Goal: Information Seeking & Learning: Learn about a topic

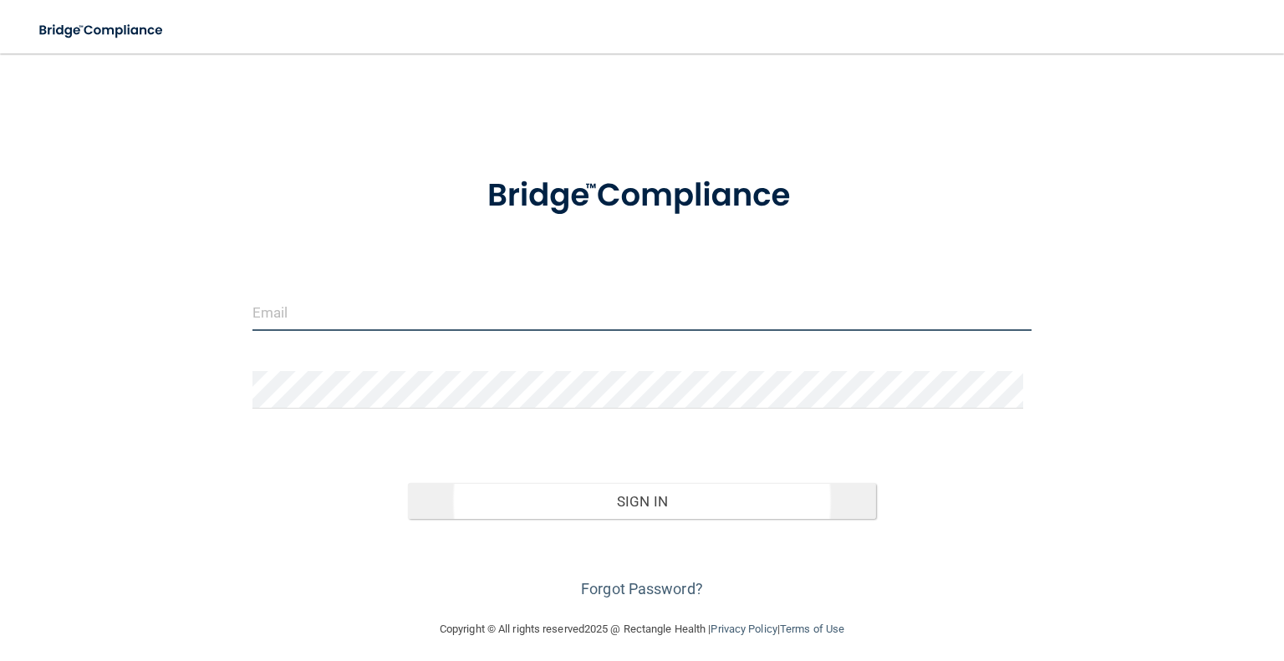
type input "[EMAIL_ADDRESS][DOMAIN_NAME]"
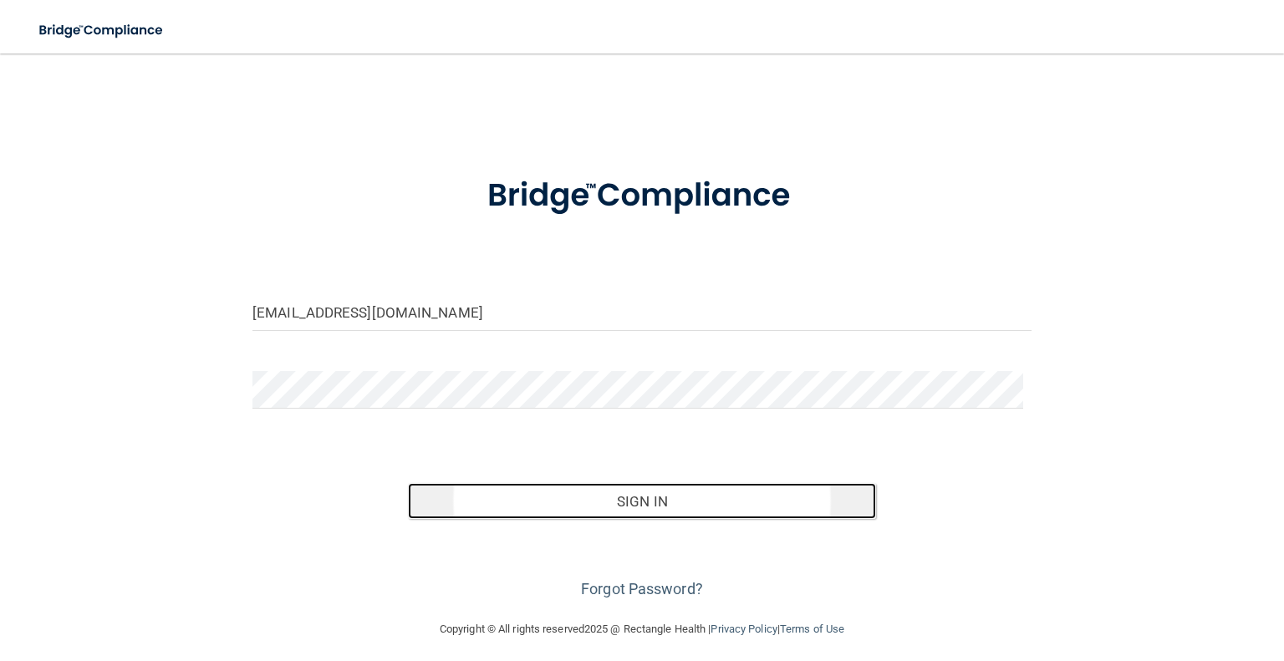
click at [606, 504] on button "Sign In" at bounding box center [641, 501] width 467 height 37
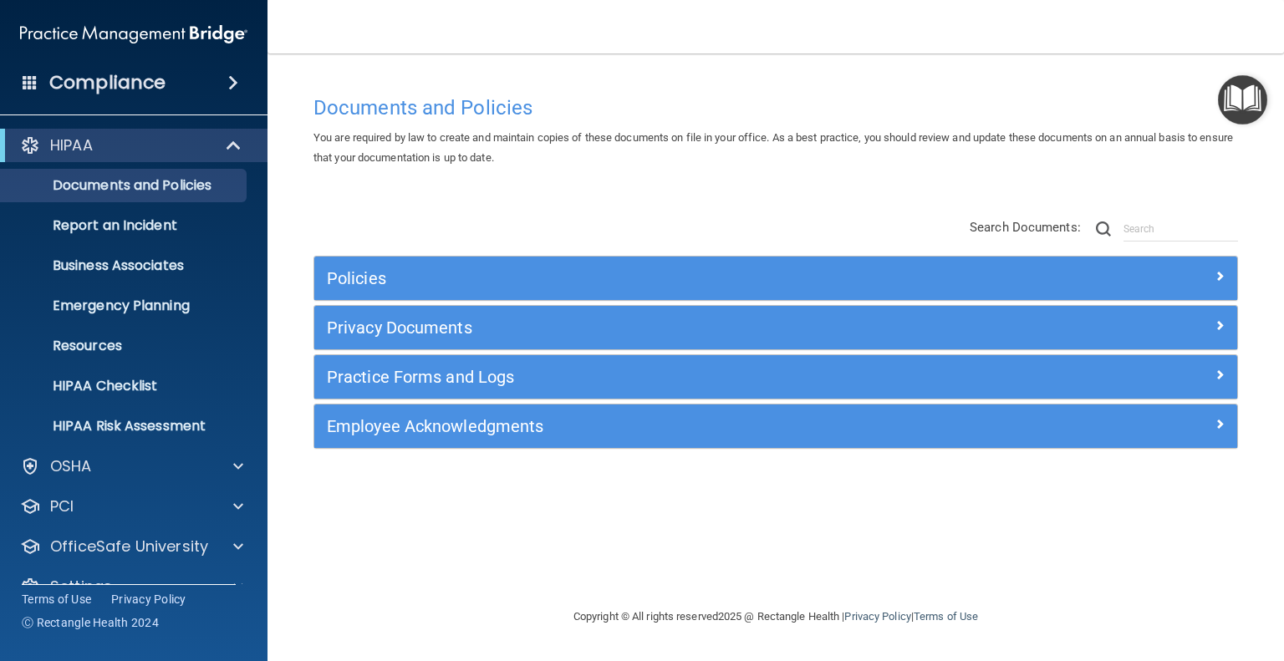
click at [228, 85] on span at bounding box center [233, 83] width 10 height 20
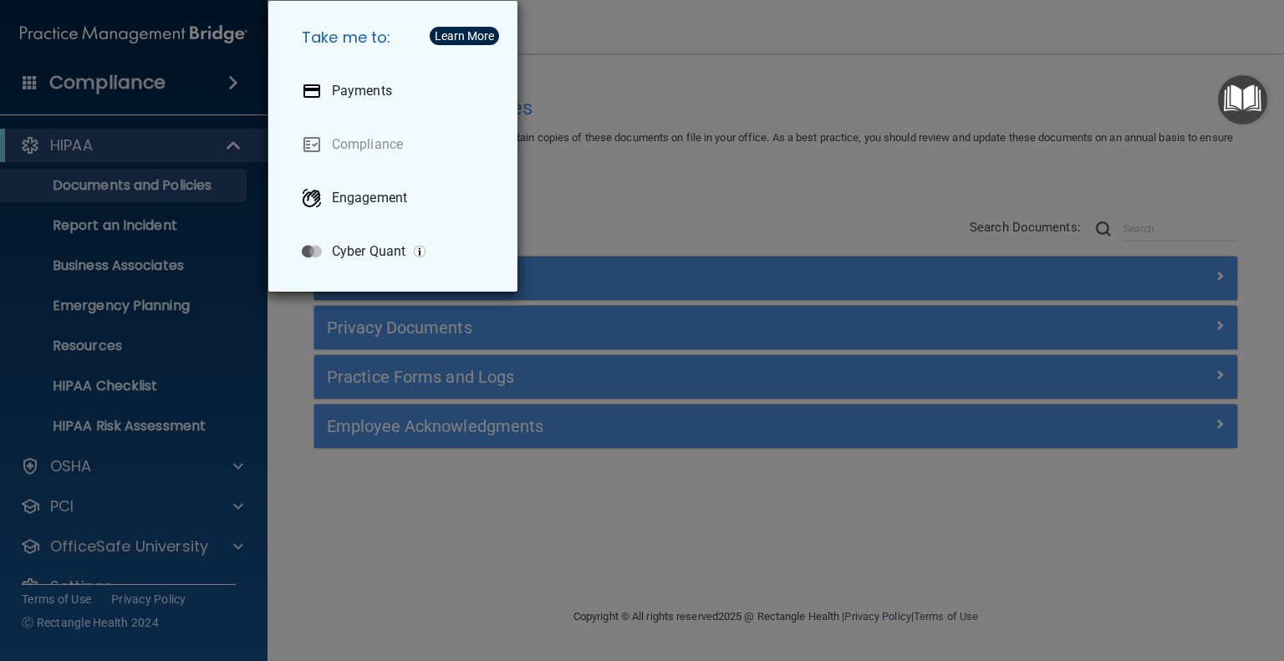
click at [142, 88] on div "Take me to: Payments Compliance Engagement Cyber Quant" at bounding box center [642, 330] width 1284 height 661
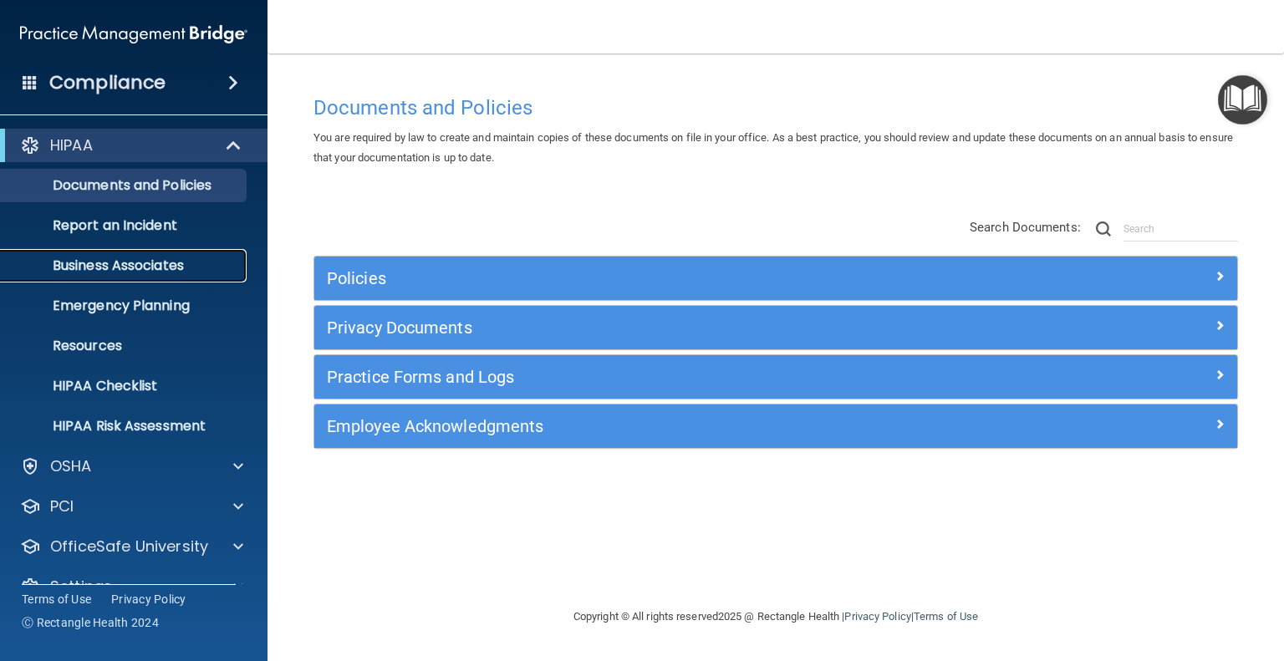
click at [149, 276] on link "Business Associates" at bounding box center [114, 265] width 263 height 33
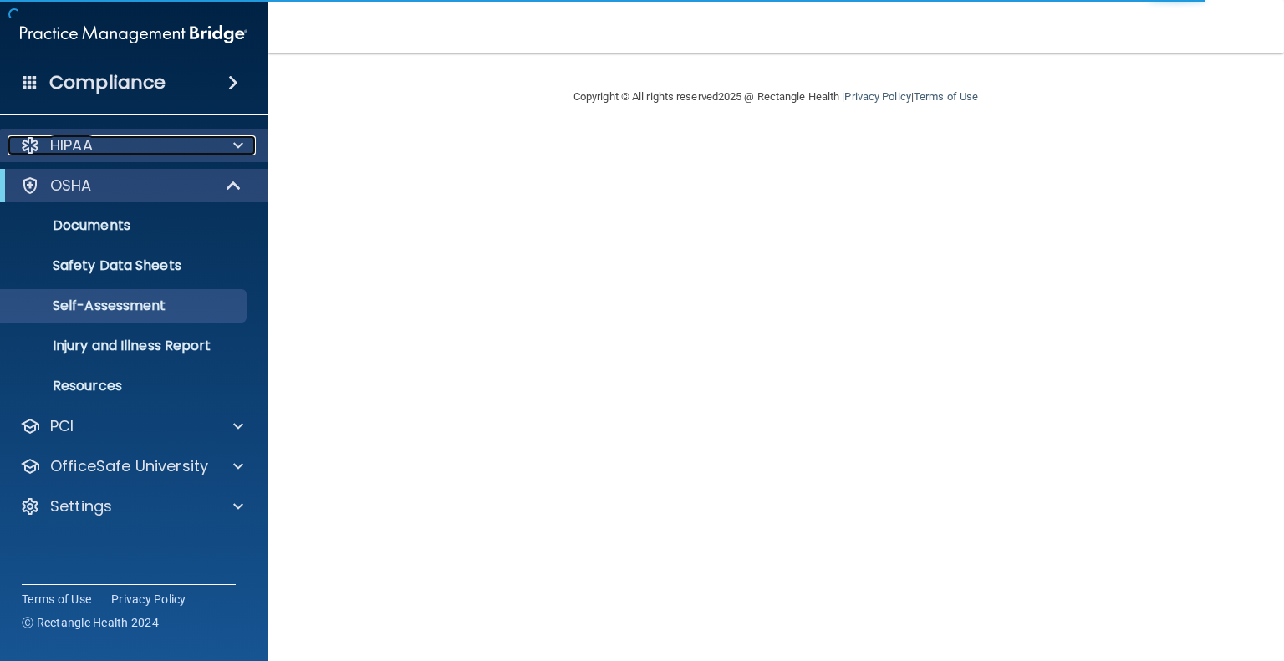
click at [222, 140] on div at bounding box center [236, 145] width 42 height 20
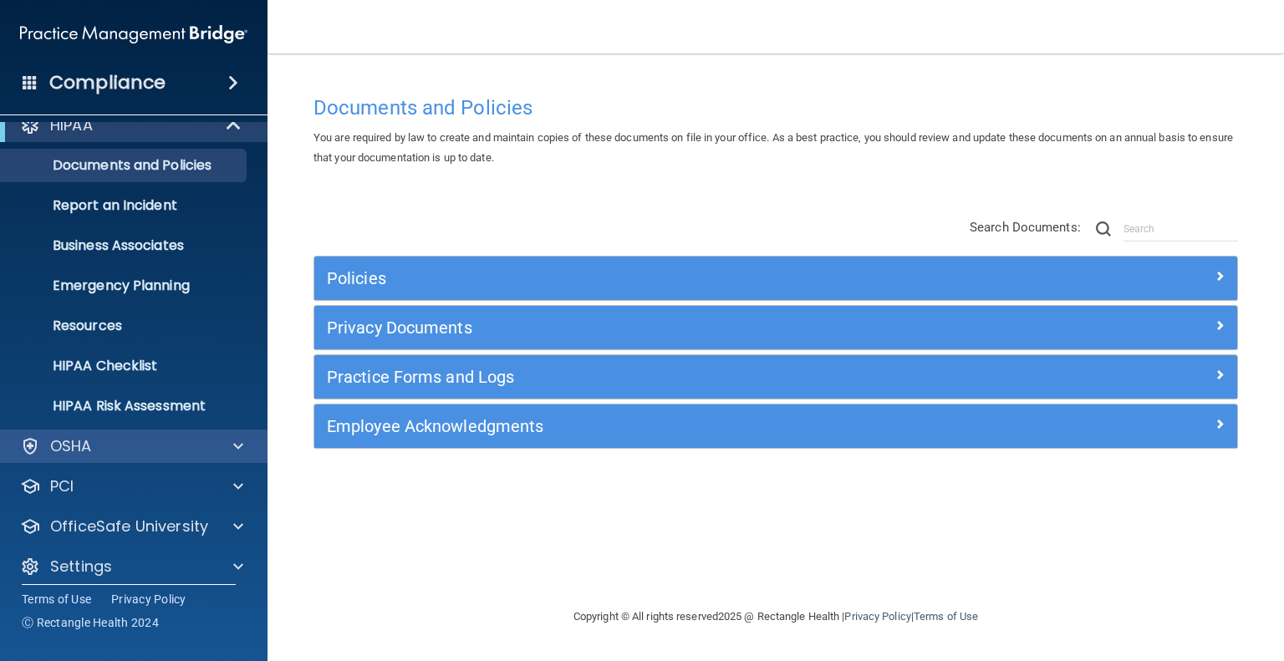
scroll to position [32, 0]
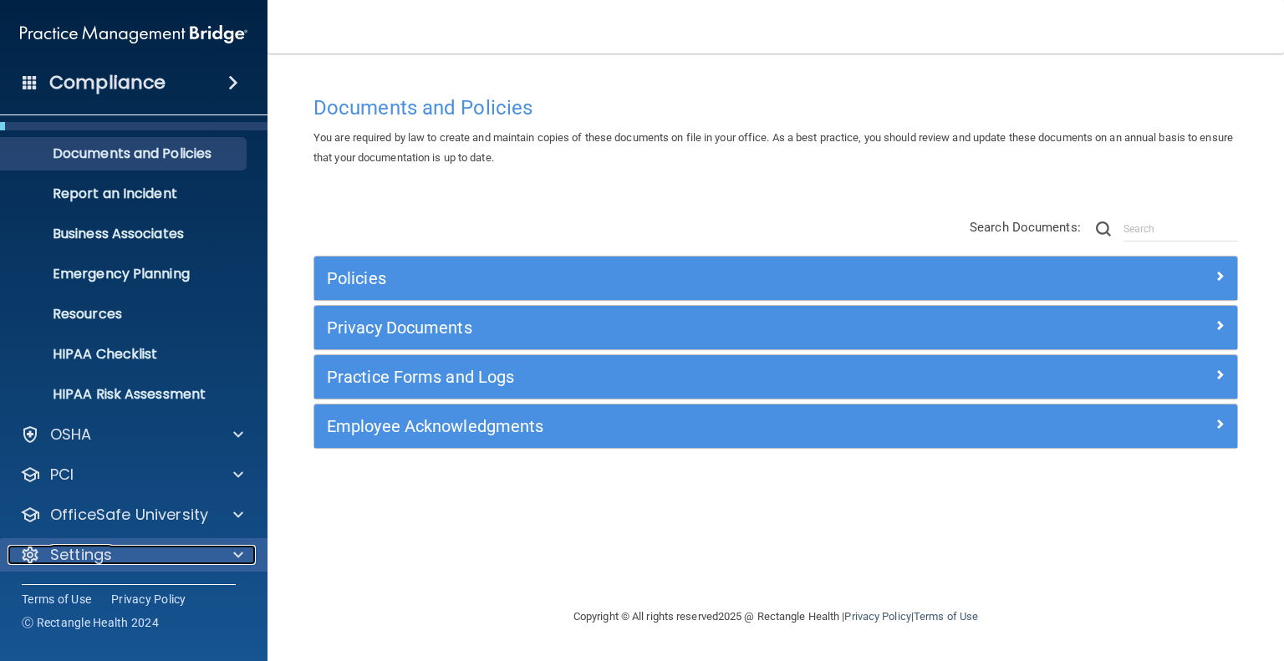
click at [104, 548] on p "Settings" at bounding box center [81, 555] width 62 height 20
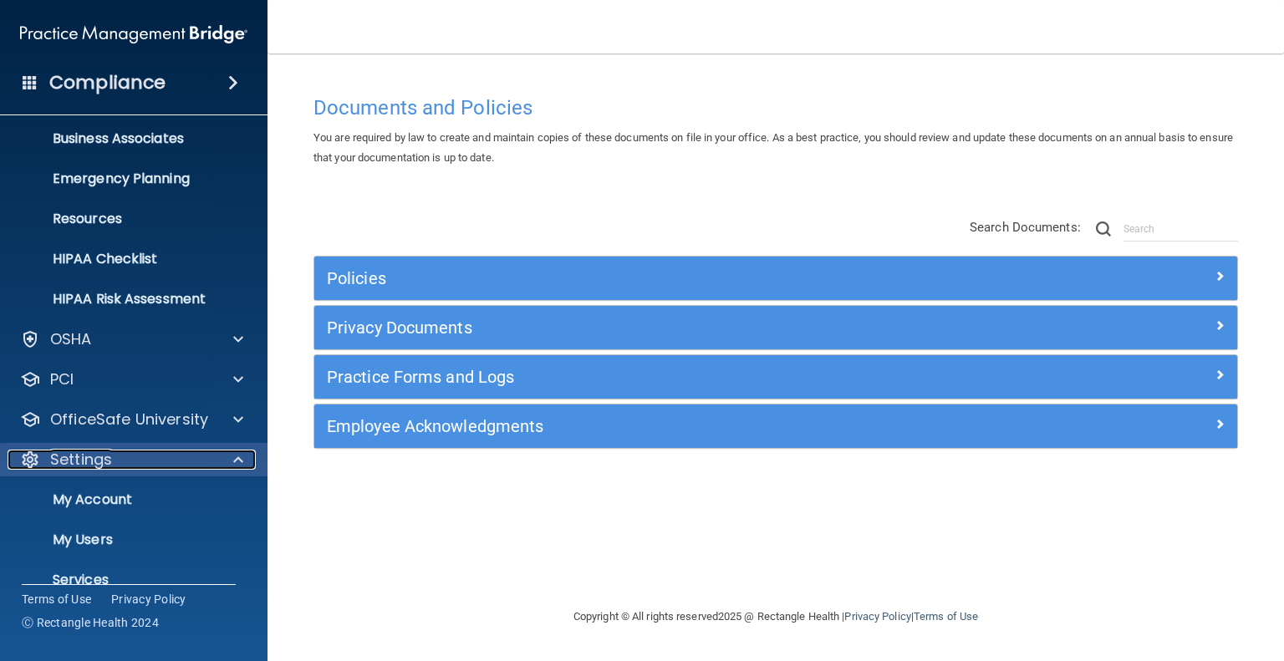
scroll to position [192, 0]
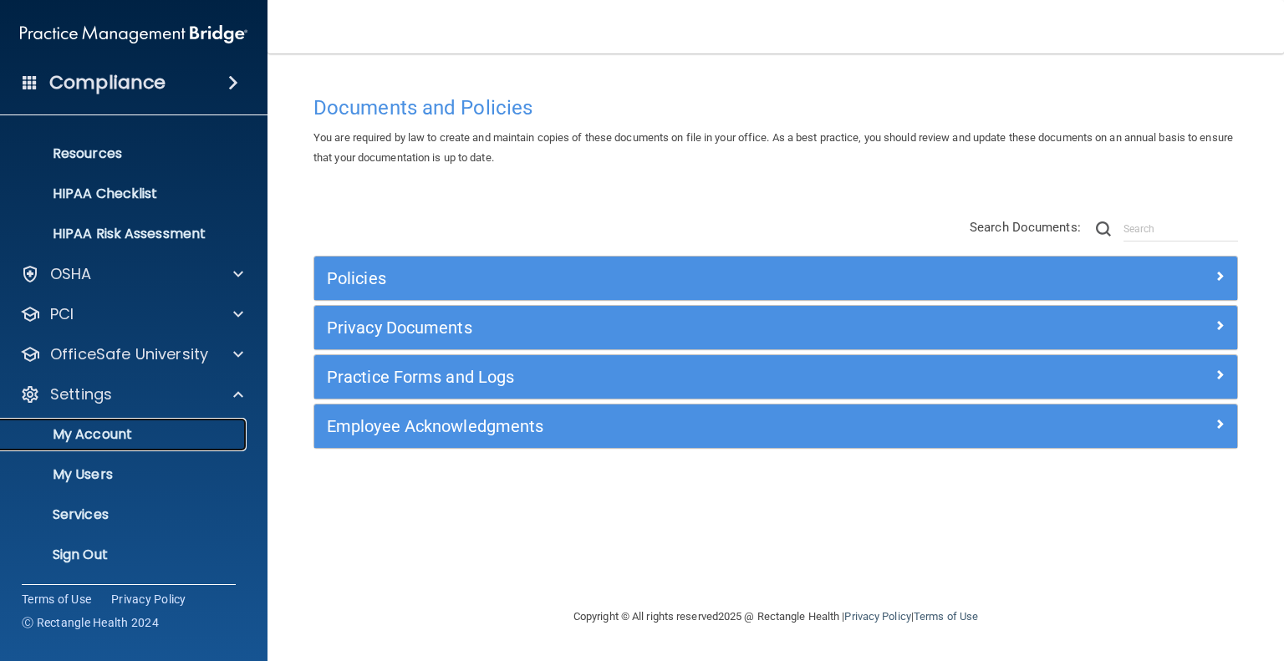
click at [89, 438] on p "My Account" at bounding box center [125, 434] width 228 height 17
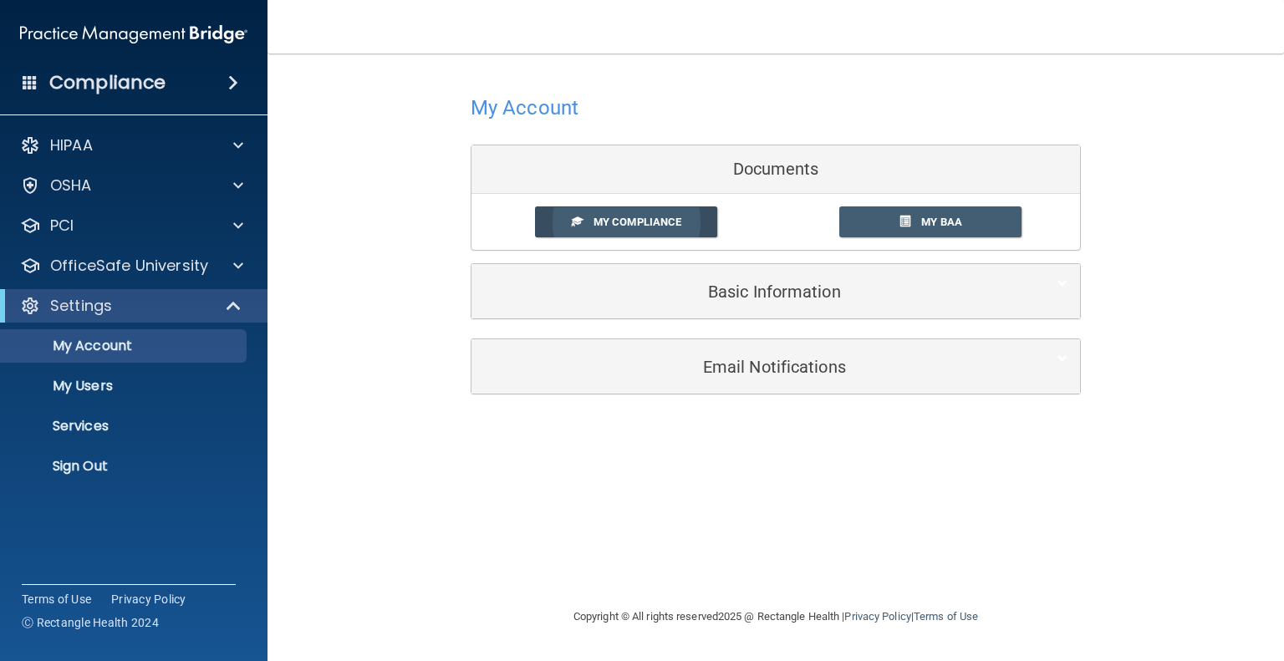
click at [639, 216] on span "My Compliance" at bounding box center [638, 222] width 88 height 13
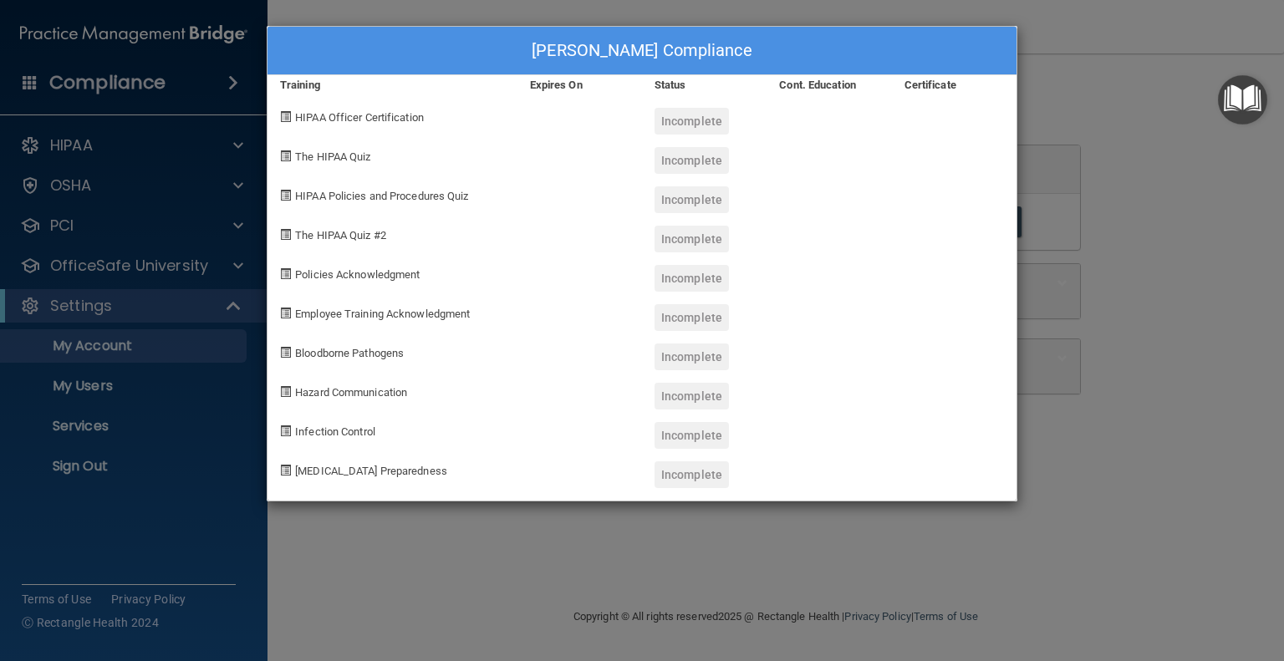
click at [344, 465] on span "COVID-19 Preparedness" at bounding box center [371, 471] width 152 height 13
click at [337, 420] on div "Infection Control" at bounding box center [393, 429] width 250 height 39
click at [96, 431] on div "Claudia Cossaboon's Compliance Training Expires On Status Cont. Education Certi…" at bounding box center [642, 330] width 1284 height 661
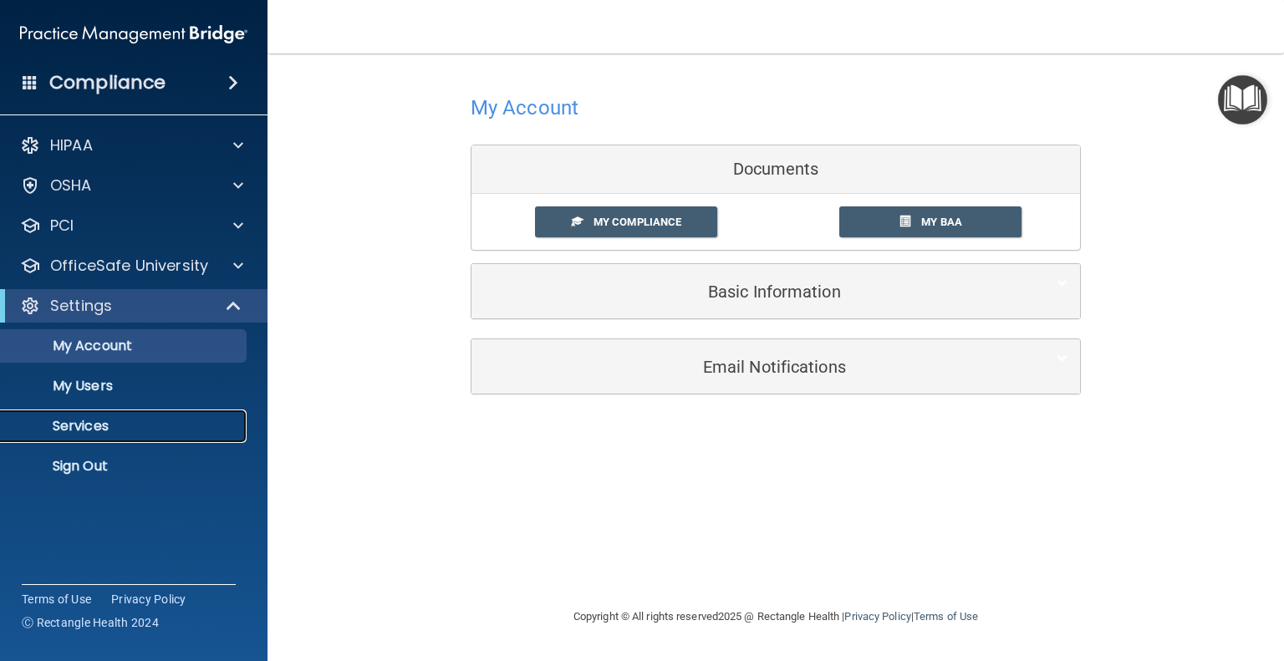
click at [84, 426] on p "Services" at bounding box center [125, 426] width 228 height 17
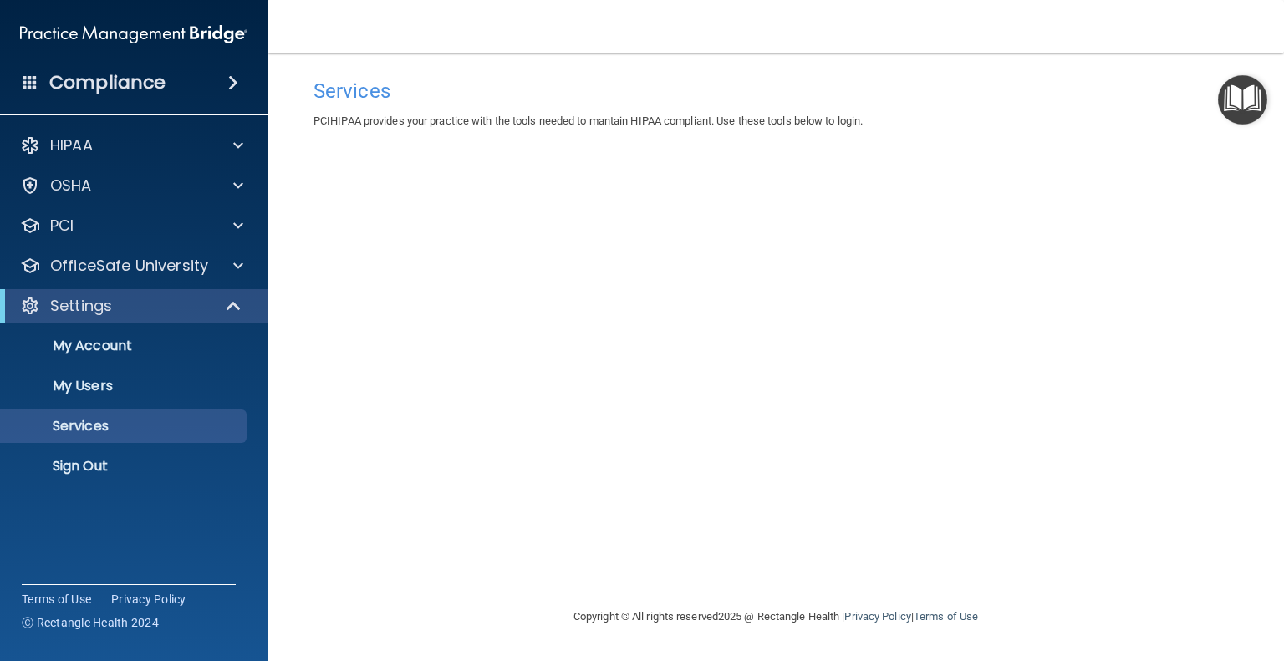
click at [589, 266] on div "Services PCIHIPAA provides your practice with the tools needed to mantain HIPAA…" at bounding box center [776, 330] width 950 height 520
click at [106, 387] on p "My Users" at bounding box center [125, 386] width 228 height 17
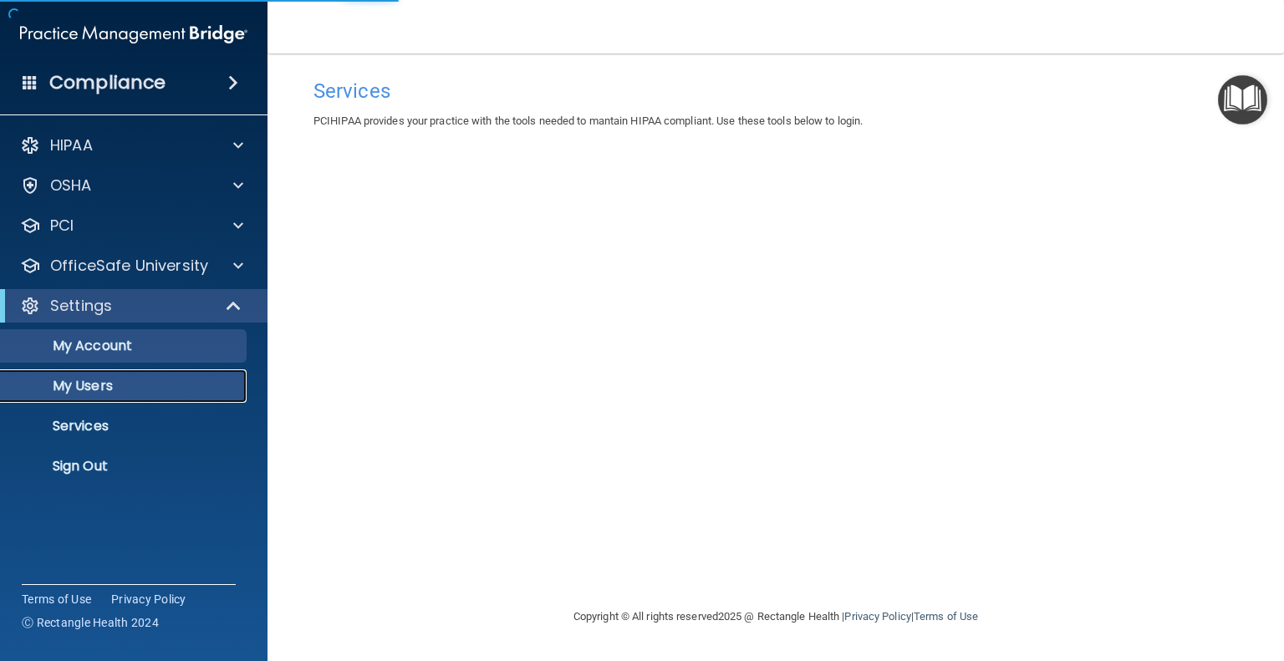
select select "20"
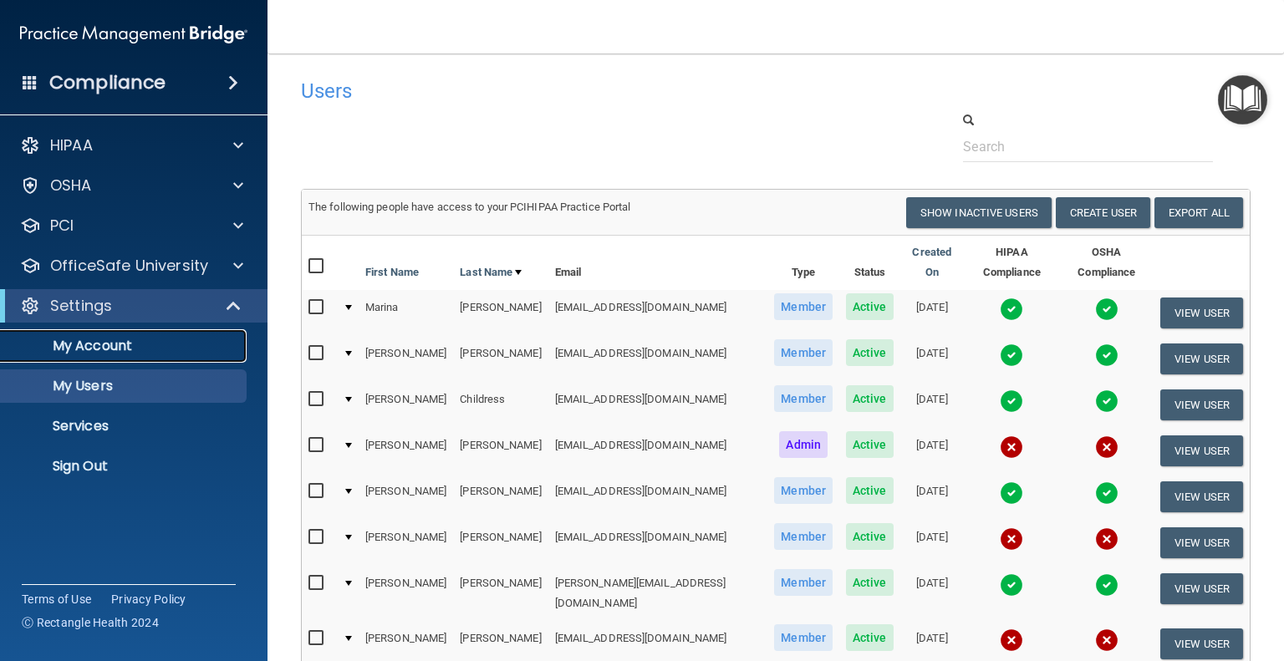
click at [114, 347] on p "My Account" at bounding box center [125, 346] width 228 height 17
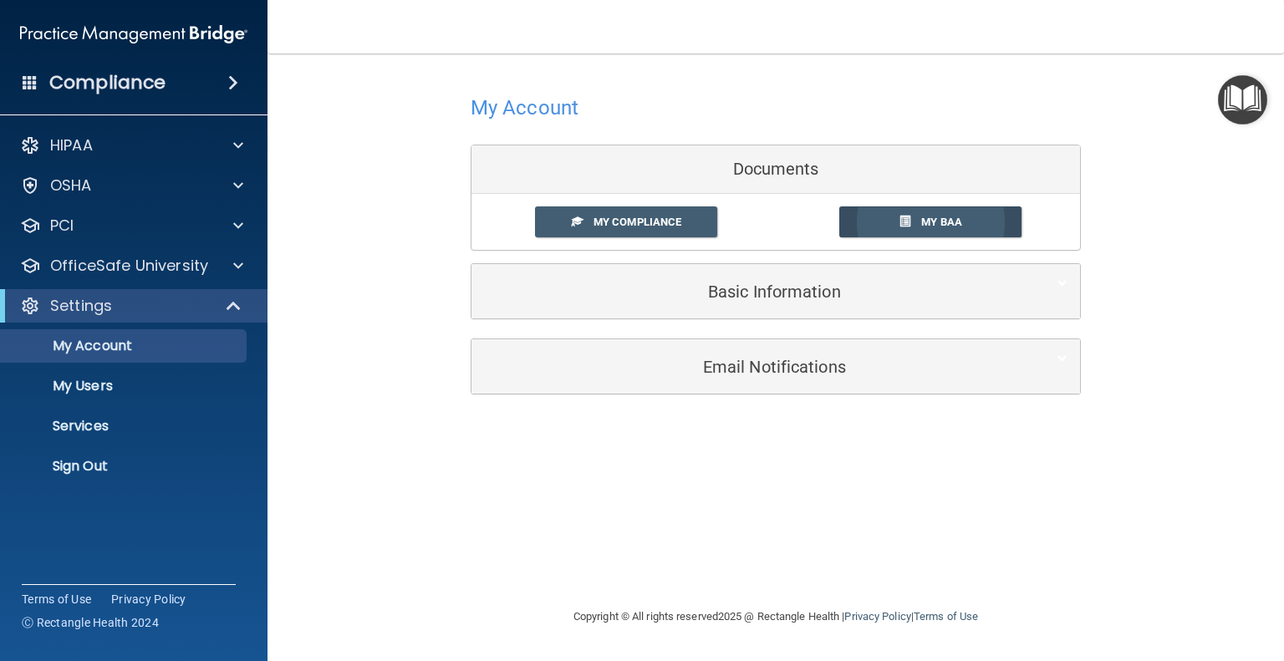
click at [931, 223] on span "My BAA" at bounding box center [941, 222] width 41 height 13
click at [609, 227] on span "My Compliance" at bounding box center [638, 222] width 88 height 13
